Goal: Transaction & Acquisition: Subscribe to service/newsletter

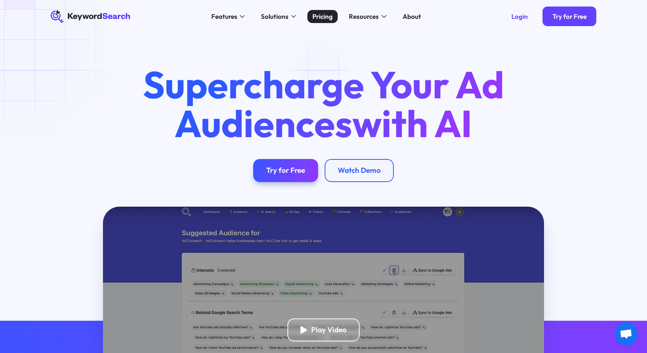
click at [324, 21] on div "Pricing" at bounding box center [322, 17] width 20 height 10
